Goal: Check status: Check status

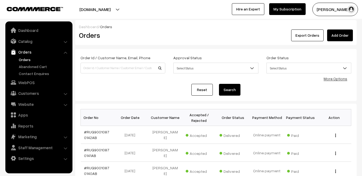
click at [24, 60] on link "Orders" at bounding box center [43, 60] width 53 height 6
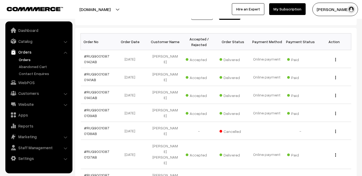
scroll to position [76, 0]
click at [98, 57] on link "#RUG90010870142AB" at bounding box center [96, 59] width 25 height 10
